Goal: Navigation & Orientation: Find specific page/section

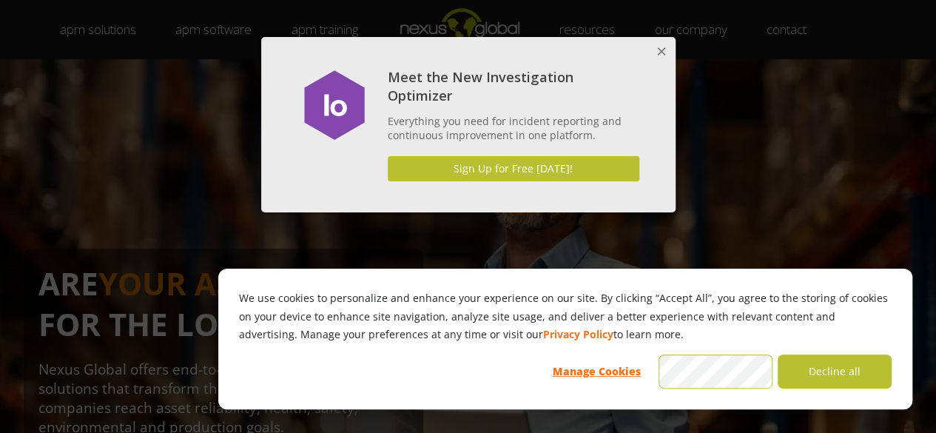
click at [661, 49] on button "Close" at bounding box center [661, 52] width 30 height 30
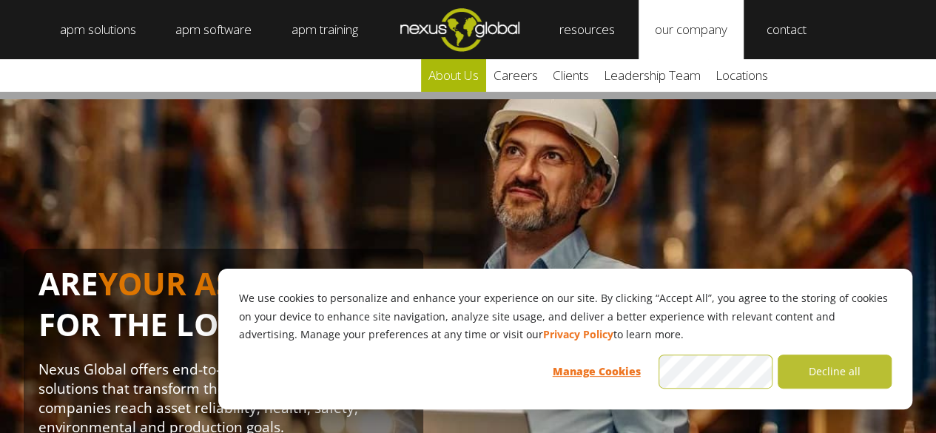
click at [476, 69] on link "about us" at bounding box center [453, 75] width 65 height 33
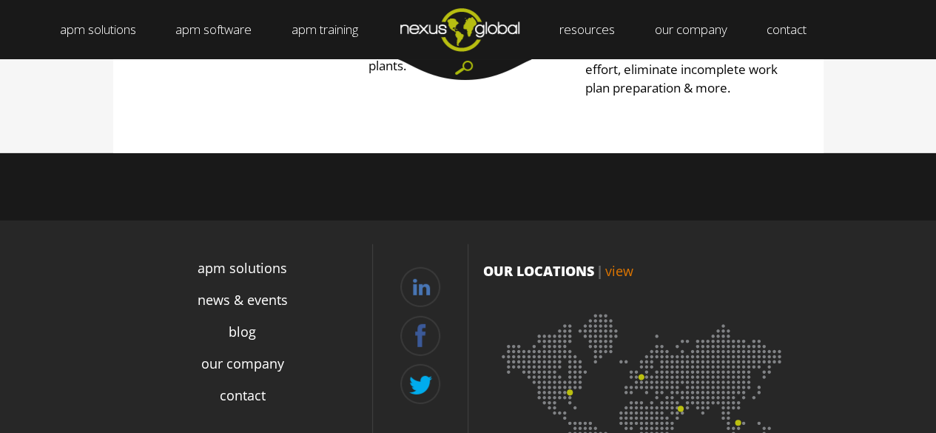
scroll to position [1957, 0]
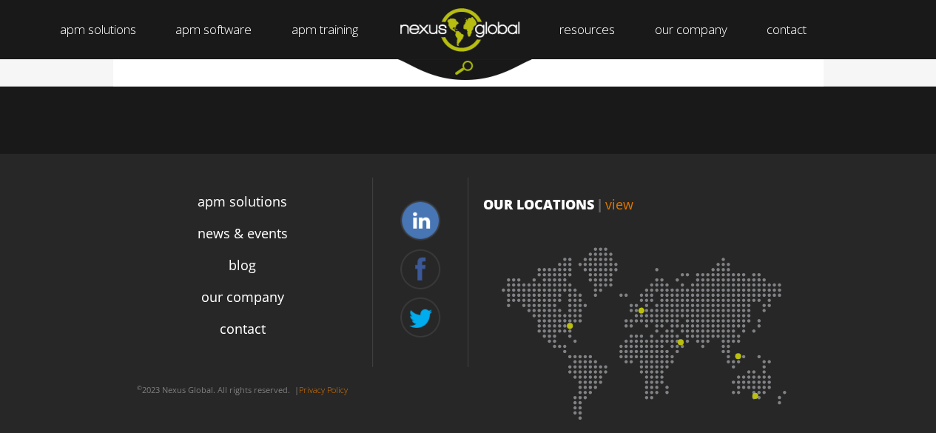
click at [422, 204] on link at bounding box center [420, 220] width 40 height 40
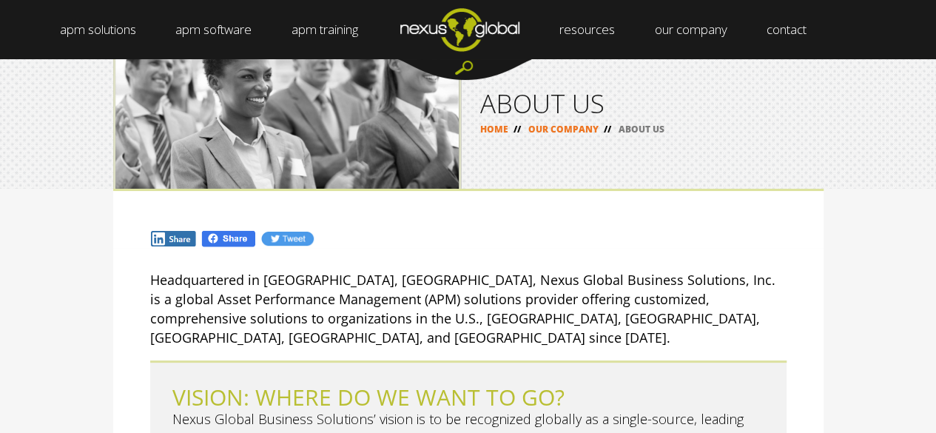
scroll to position [0, 0]
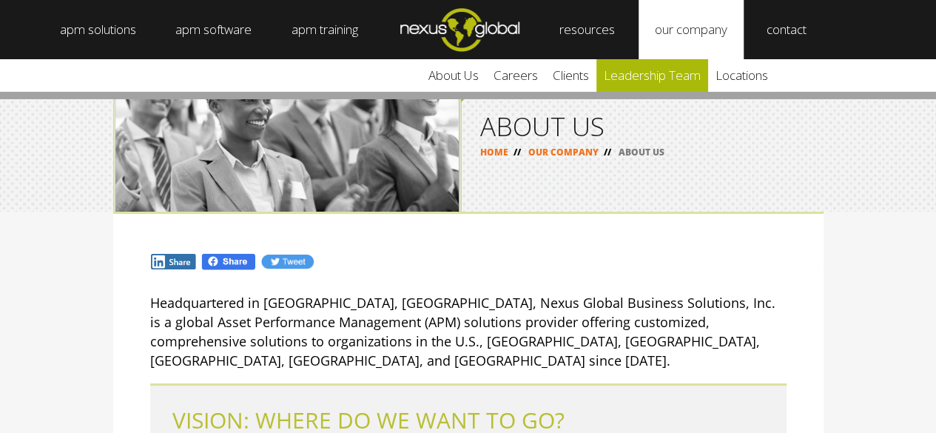
click at [633, 74] on link "leadership team" at bounding box center [652, 75] width 112 height 33
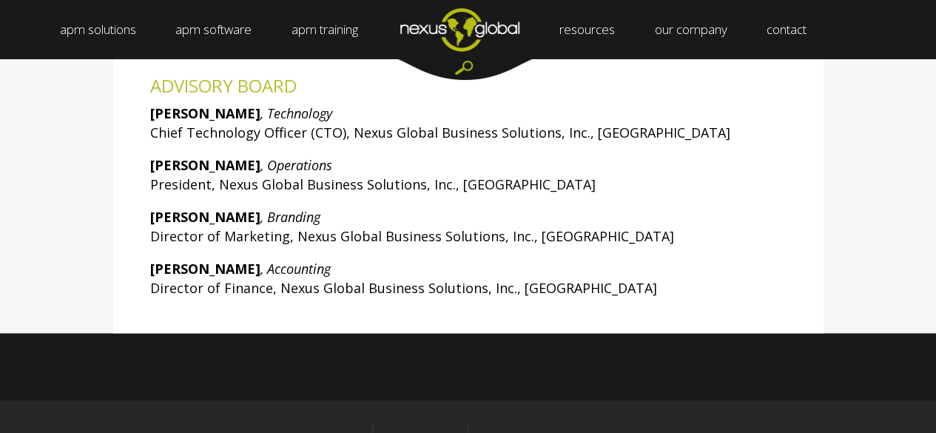
scroll to position [531, 0]
